Goal: Contribute content: Contribute content

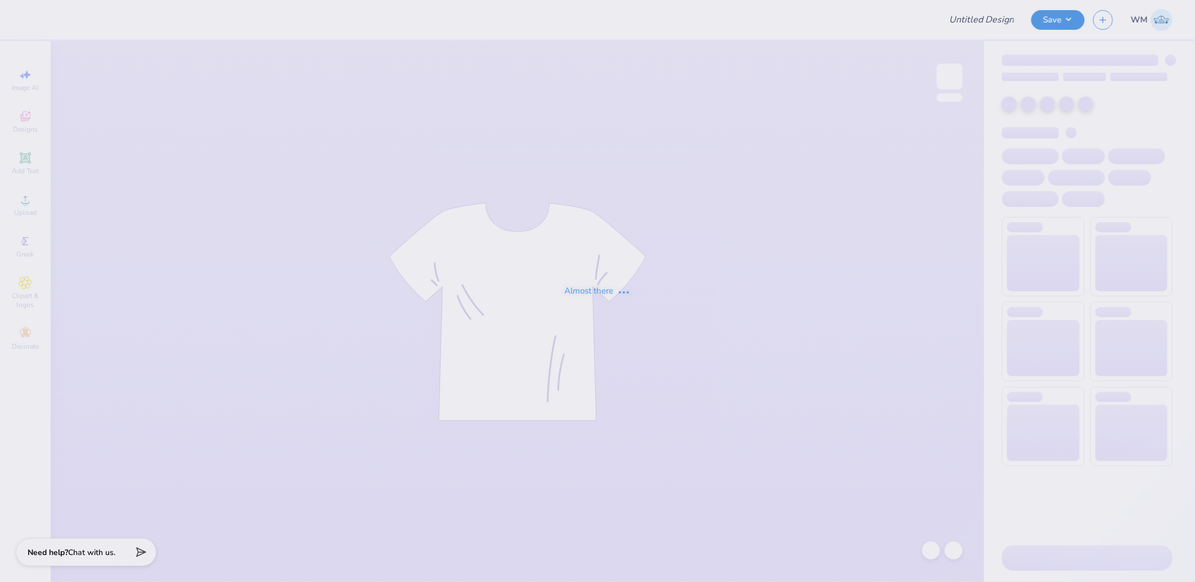
type input "surf team sample"
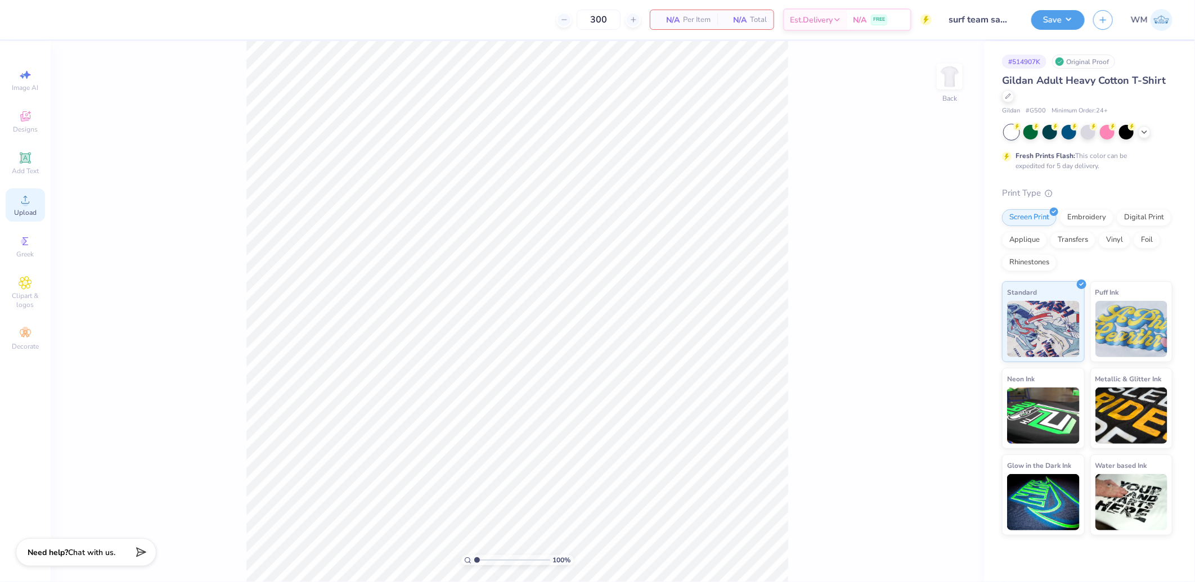
click at [27, 201] on icon at bounding box center [26, 200] width 14 height 14
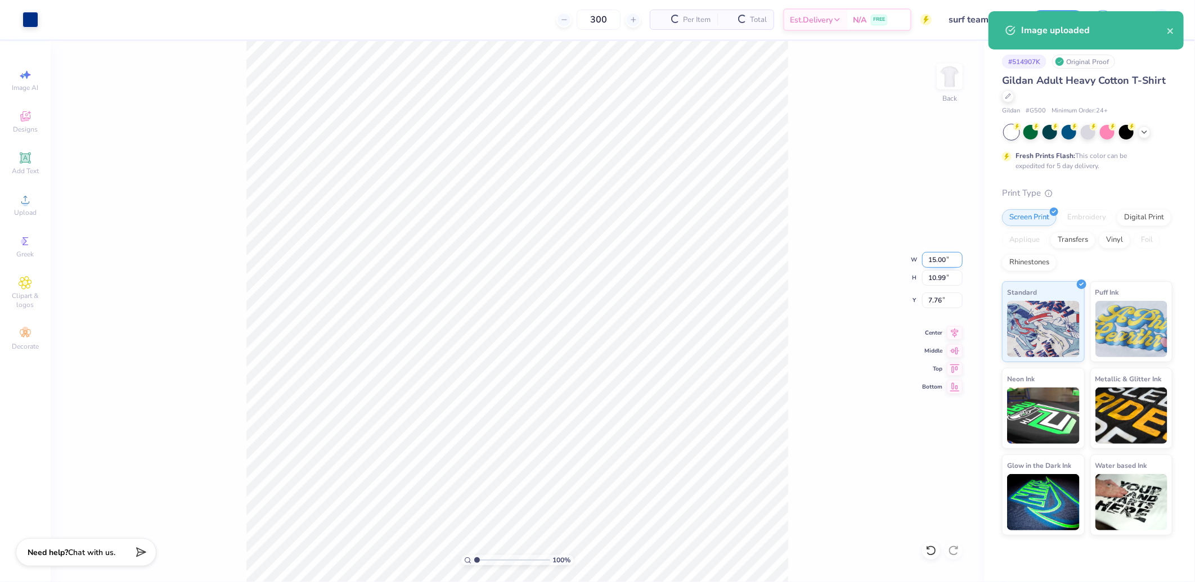
click at [940, 262] on input "15.00" at bounding box center [942, 260] width 41 height 16
type input "4.00"
type input "2.93"
click at [939, 303] on input "11.79" at bounding box center [942, 301] width 41 height 16
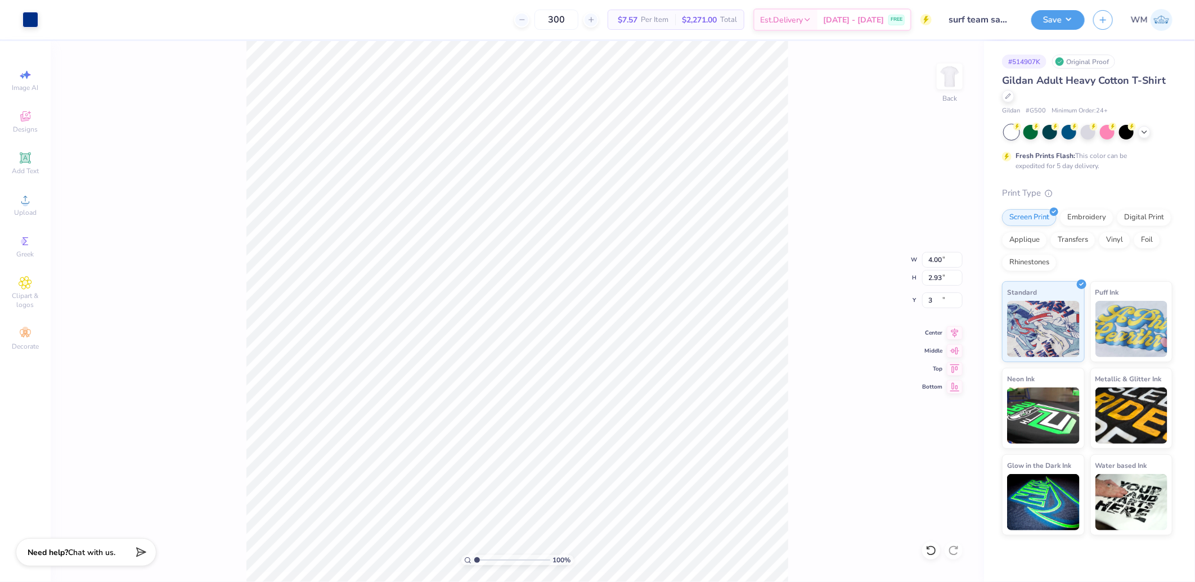
type input "3.00"
click at [1052, 15] on button "Save" at bounding box center [1057, 18] width 53 height 20
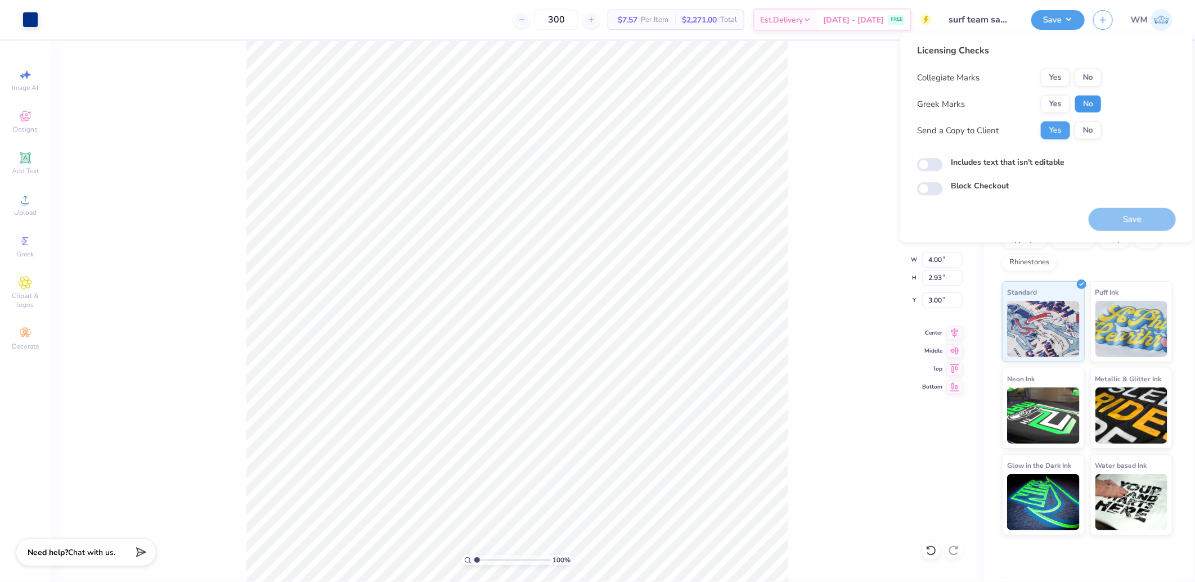
click at [1092, 104] on button "No" at bounding box center [1088, 104] width 27 height 18
click at [1090, 80] on button "No" at bounding box center [1088, 78] width 27 height 18
click at [926, 159] on input "Includes text that isn't editable" at bounding box center [930, 165] width 26 height 14
checkbox input "true"
click at [1148, 216] on button "Save" at bounding box center [1132, 219] width 87 height 23
